Goal: Use online tool/utility: Use online tool/utility

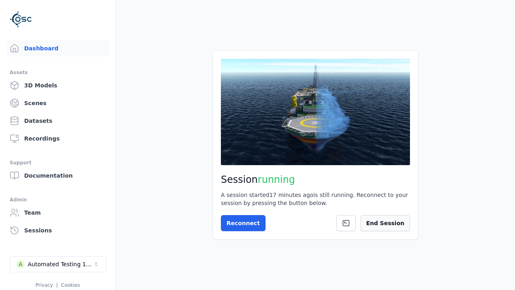
click at [392, 226] on button "End Session" at bounding box center [384, 223] width 49 height 16
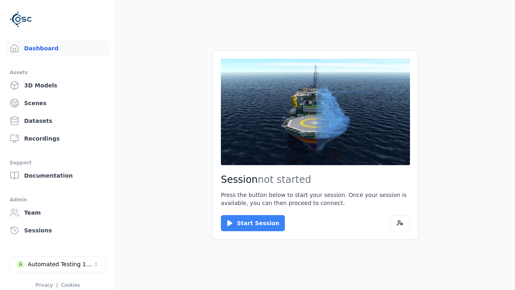
click at [248, 223] on button "Start Session" at bounding box center [253, 223] width 64 height 16
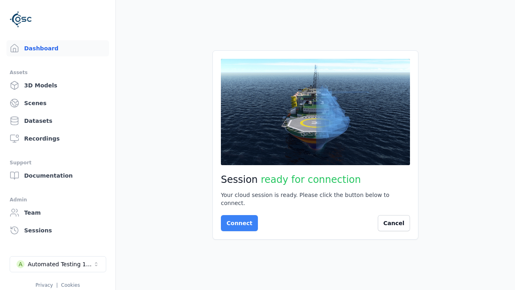
click at [237, 219] on button "Connect" at bounding box center [239, 223] width 37 height 16
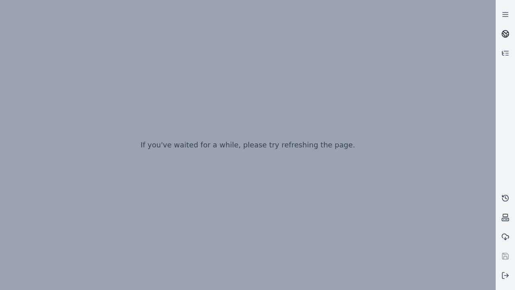
click at [505, 34] on icon at bounding box center [505, 32] width 5 height 3
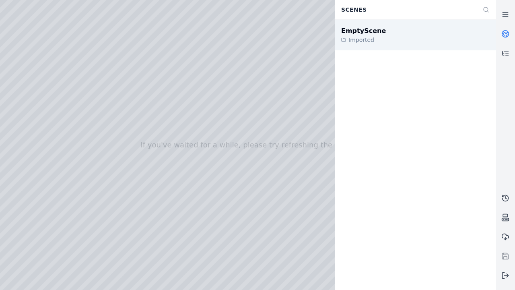
click at [359, 31] on div "EmptyScene" at bounding box center [363, 31] width 45 height 10
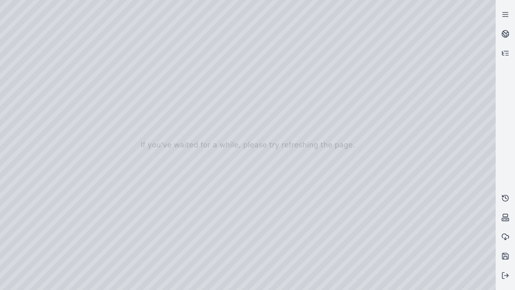
click at [18, 73] on div at bounding box center [247, 145] width 495 height 290
click at [17, 83] on div at bounding box center [247, 145] width 495 height 290
